Goal: Information Seeking & Learning: Learn about a topic

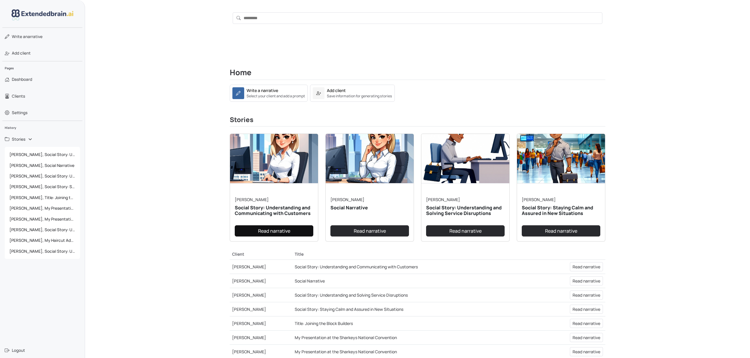
click at [280, 232] on link "Read narrative" at bounding box center [274, 230] width 79 height 11
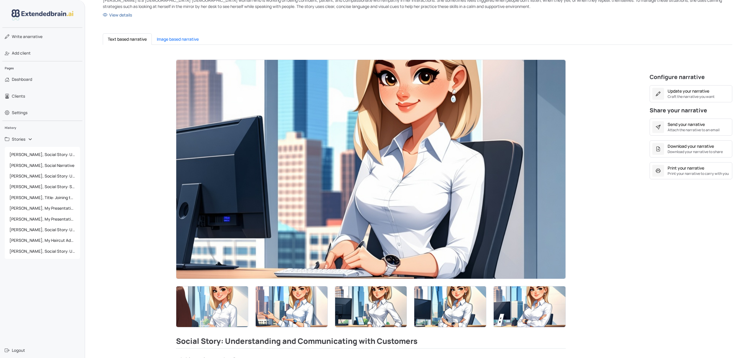
scroll to position [118, 0]
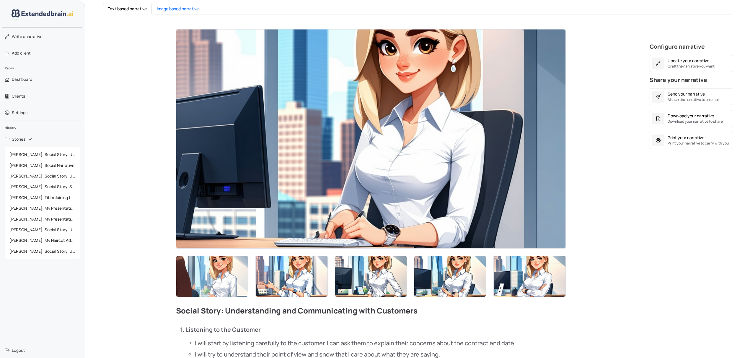
click at [346, 189] on img at bounding box center [370, 139] width 389 height 219
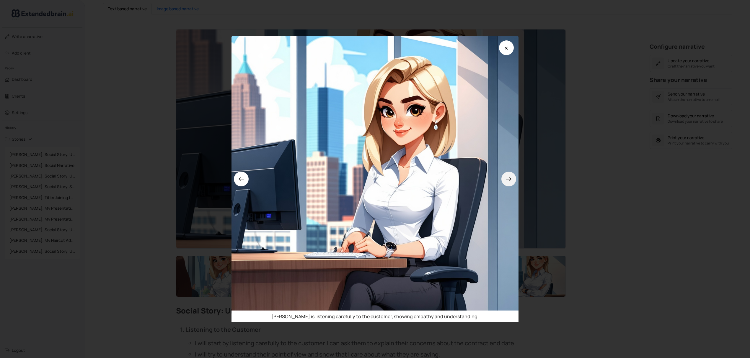
click at [515, 181] on button at bounding box center [508, 179] width 15 height 15
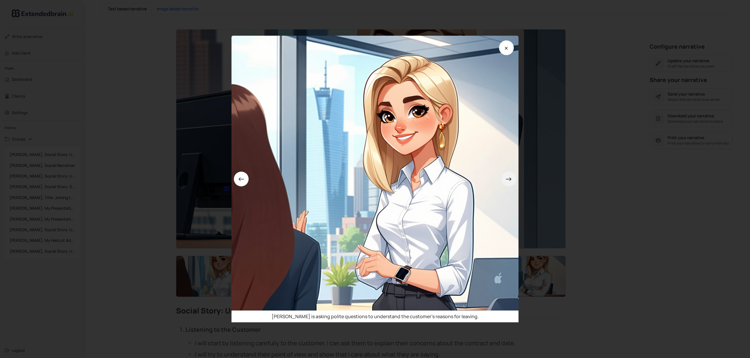
click at [515, 181] on button at bounding box center [508, 179] width 15 height 15
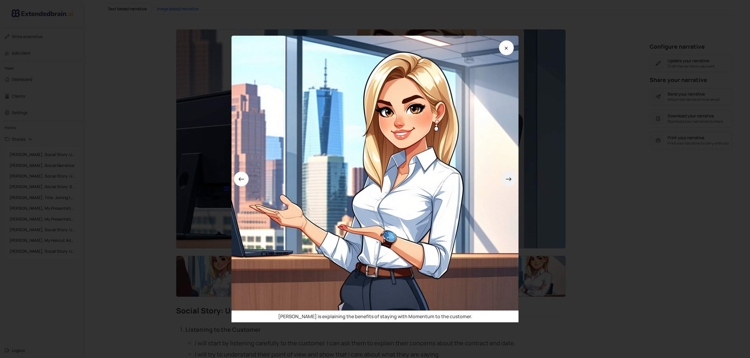
click at [515, 181] on button at bounding box center [508, 179] width 15 height 15
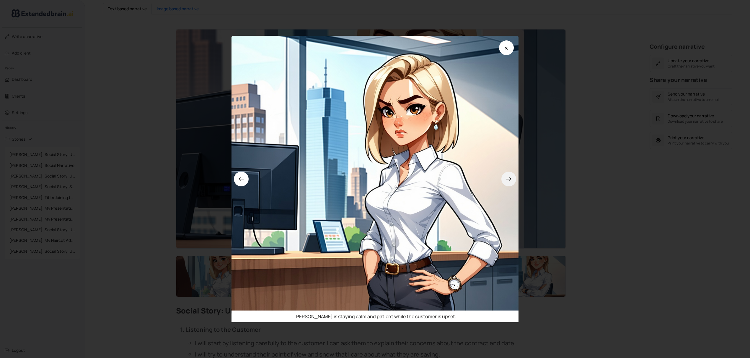
click at [515, 181] on button at bounding box center [508, 179] width 15 height 15
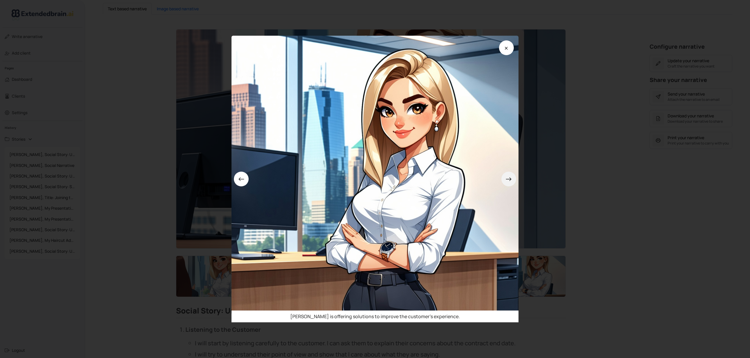
click at [515, 181] on button at bounding box center [508, 179] width 15 height 15
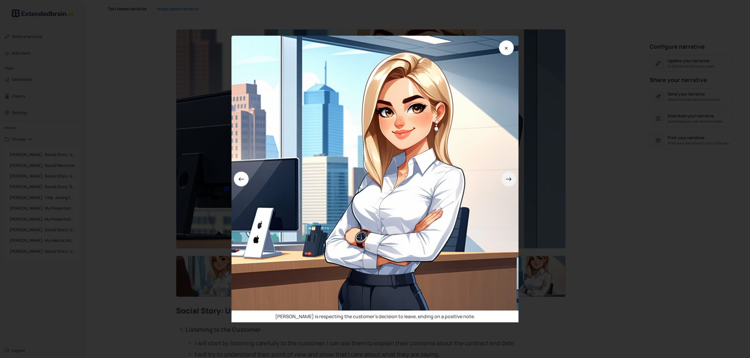
click at [515, 181] on button at bounding box center [508, 179] width 15 height 15
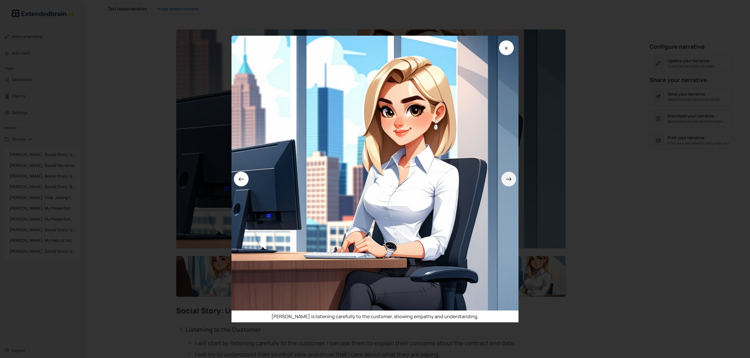
click at [515, 181] on button at bounding box center [508, 179] width 15 height 15
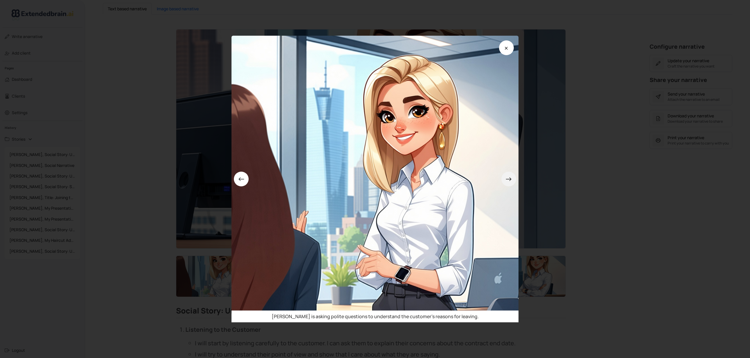
click at [515, 181] on button at bounding box center [508, 179] width 15 height 15
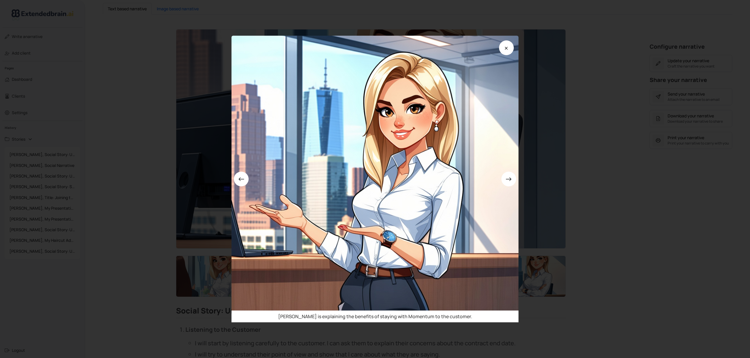
click at [596, 185] on div "[PERSON_NAME] is explaining the benefits of staying with Momentum to the custom…" at bounding box center [375, 179] width 750 height 358
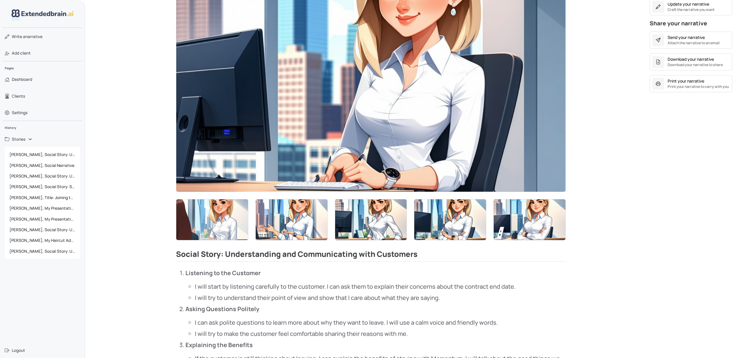
scroll to position [105, 0]
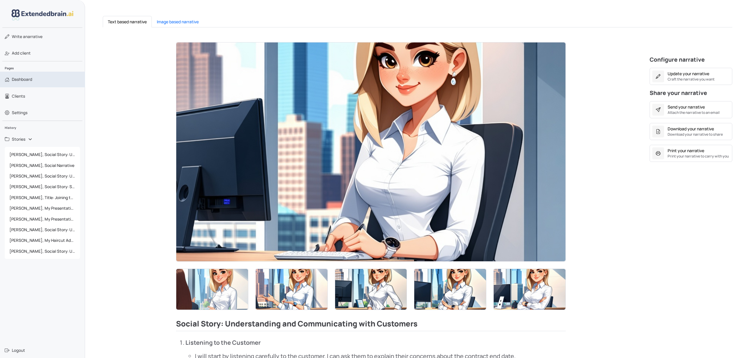
click at [24, 77] on span "Dashboard" at bounding box center [22, 79] width 20 height 6
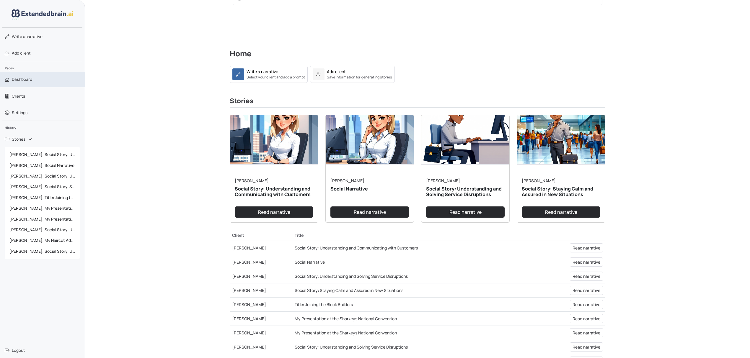
scroll to position [105, 0]
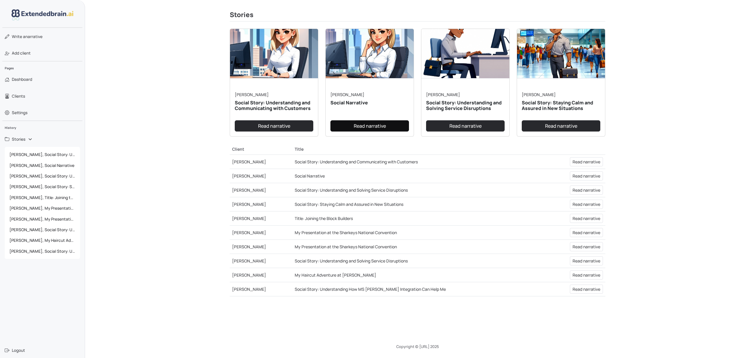
click at [368, 123] on link "Read narrative" at bounding box center [369, 125] width 79 height 11
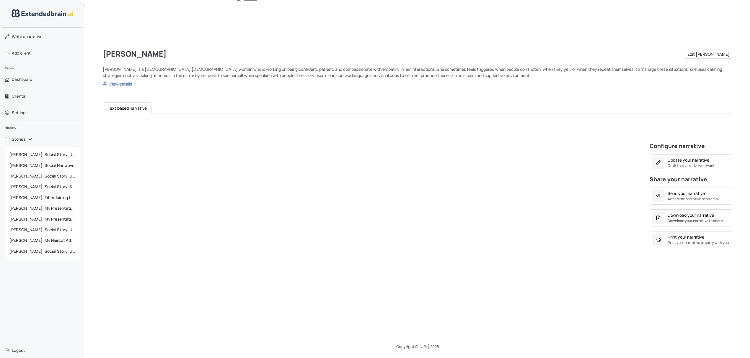
scroll to position [105, 0]
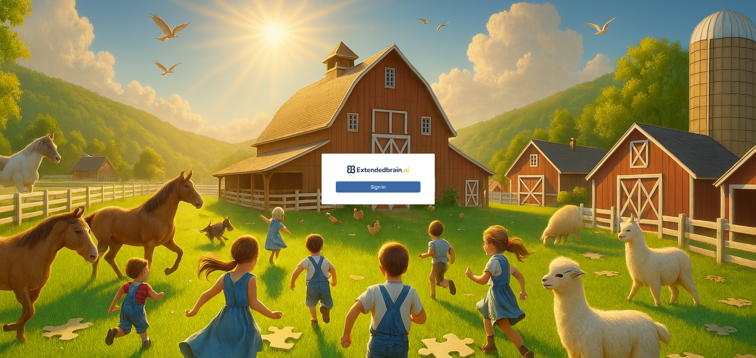
click at [365, 185] on button "Sign In" at bounding box center [378, 187] width 85 height 11
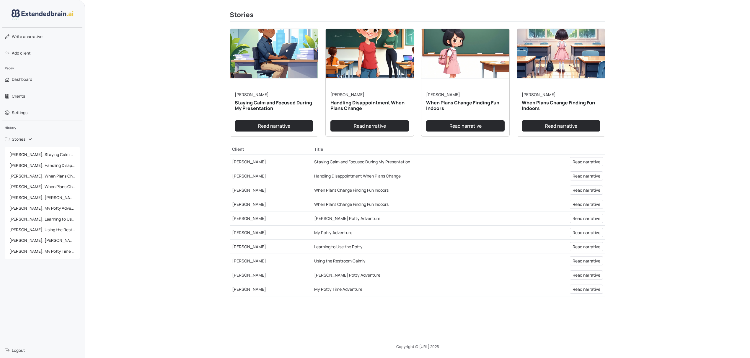
scroll to position [109, 0]
